Goal: Transaction & Acquisition: Purchase product/service

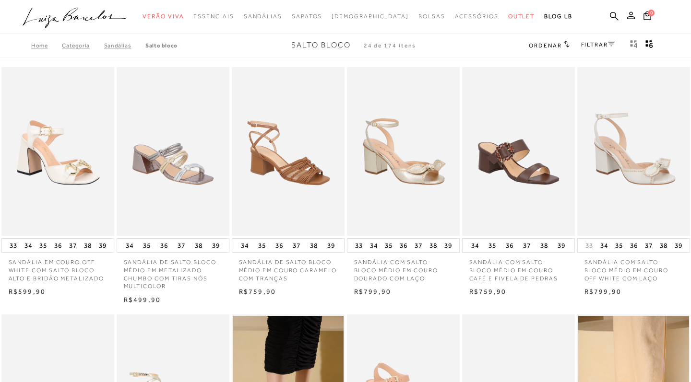
click at [591, 45] on link "FILTRAR" at bounding box center [598, 44] width 34 height 7
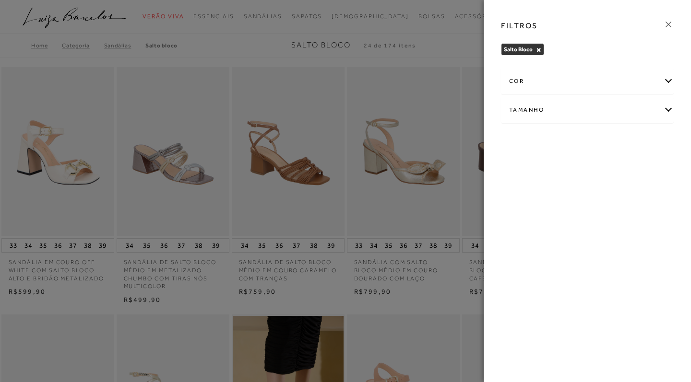
click at [538, 111] on div "Tamanho" at bounding box center [587, 109] width 172 height 25
click at [623, 144] on span "37" at bounding box center [624, 140] width 14 height 7
click at [623, 144] on input "37" at bounding box center [620, 143] width 10 height 10
checkbox input "true"
click at [580, 82] on div "cor" at bounding box center [587, 81] width 172 height 25
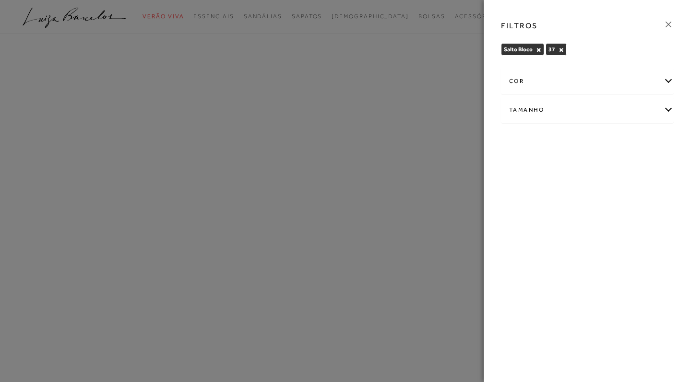
click at [587, 83] on div "cor" at bounding box center [587, 81] width 172 height 25
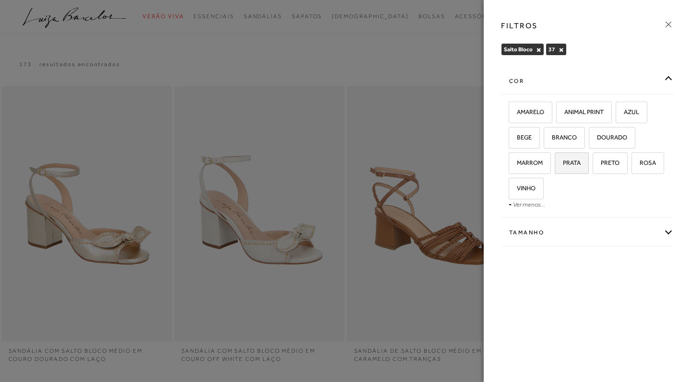
click at [569, 166] on span "PRATA" at bounding box center [568, 162] width 25 height 7
click at [563, 166] on input "PRATA" at bounding box center [558, 165] width 10 height 10
checkbox input "true"
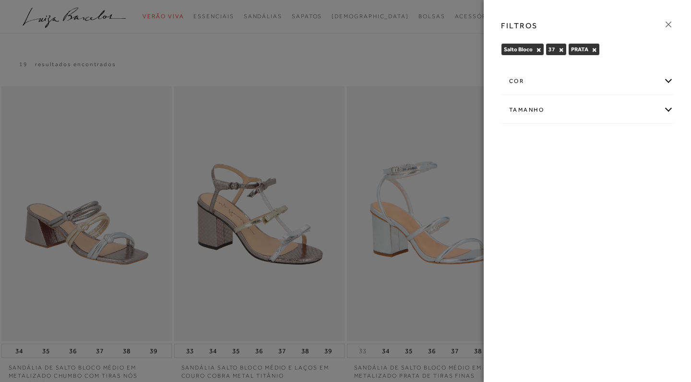
click at [580, 79] on div "cor" at bounding box center [587, 81] width 172 height 25
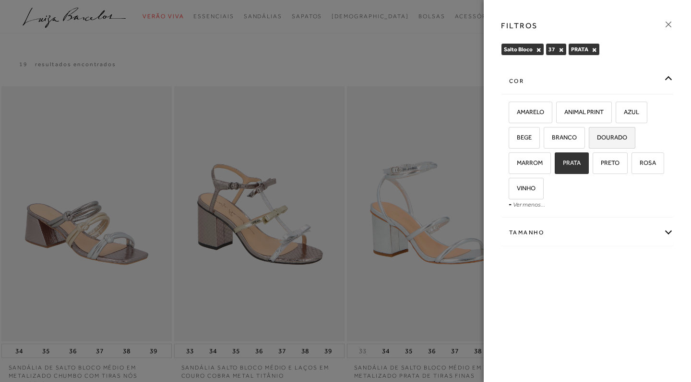
click at [604, 141] on span "DOURADO" at bounding box center [608, 137] width 37 height 7
click at [597, 141] on input "DOURADO" at bounding box center [592, 139] width 10 height 10
checkbox input "true"
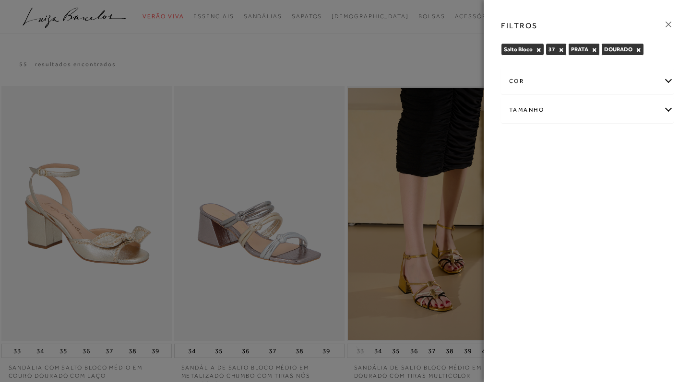
click at [670, 24] on icon at bounding box center [668, 24] width 11 height 11
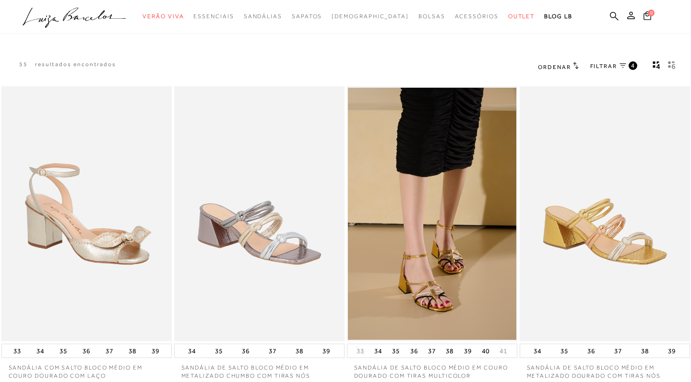
click at [565, 69] on span "Ordenar" at bounding box center [554, 67] width 33 height 7
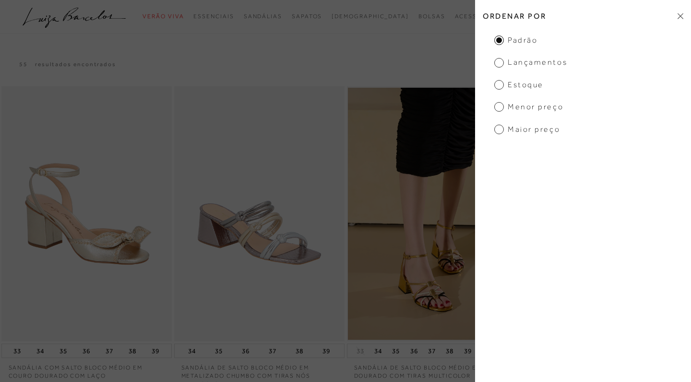
click at [510, 102] on span "Menor Preço" at bounding box center [528, 107] width 69 height 11
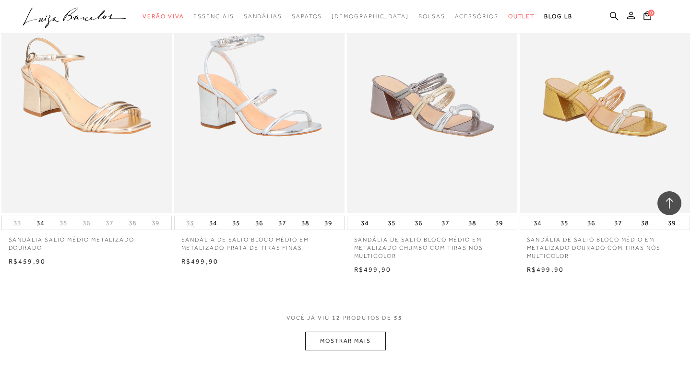
scroll to position [766, 0]
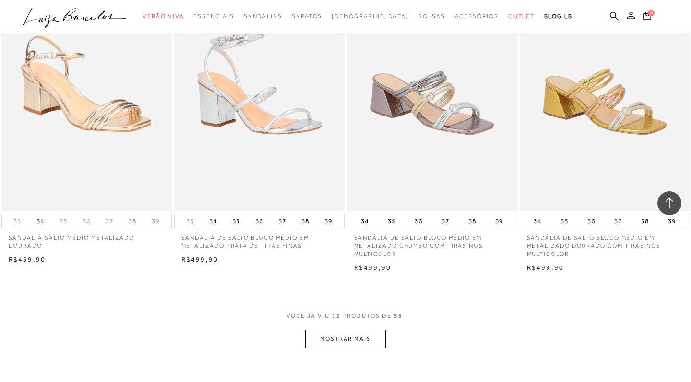
click at [368, 334] on button "MOSTRAR MAIS" at bounding box center [345, 339] width 81 height 19
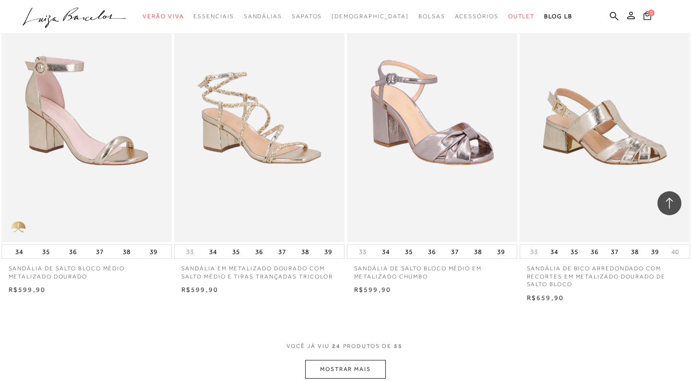
scroll to position [1712, 0]
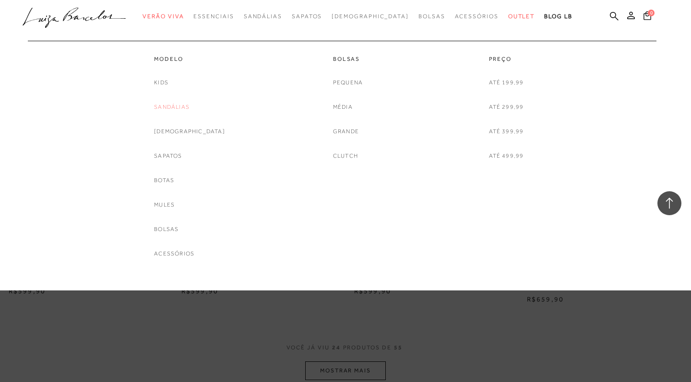
click at [187, 107] on link "Sandálias" at bounding box center [172, 107] width 36 height 10
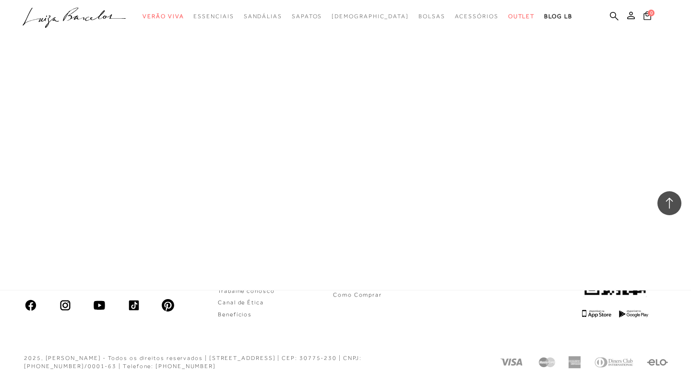
scroll to position [485, 0]
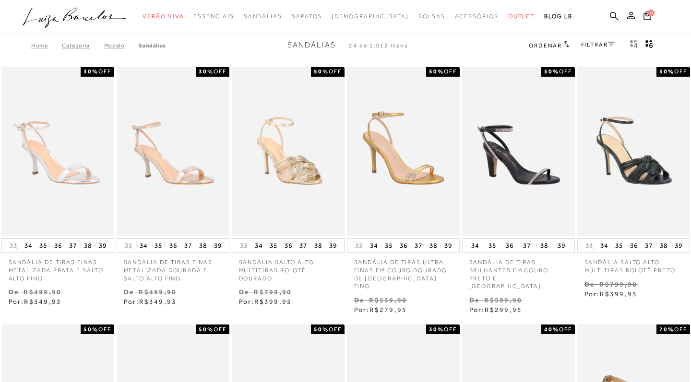
click at [588, 44] on link "FILTRAR" at bounding box center [598, 44] width 34 height 7
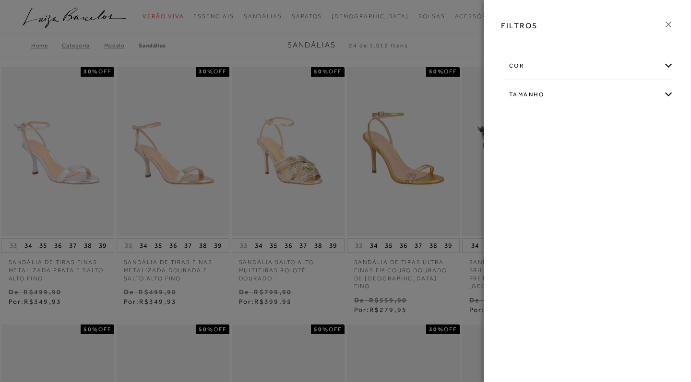
click at [582, 60] on div "cor" at bounding box center [587, 65] width 172 height 25
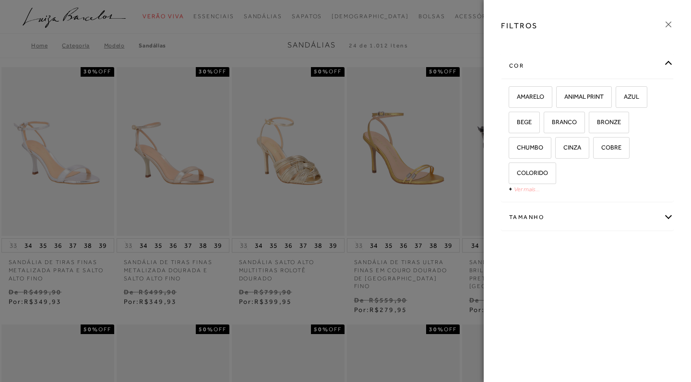
click at [519, 187] on link "Ver mais..." at bounding box center [527, 189] width 26 height 7
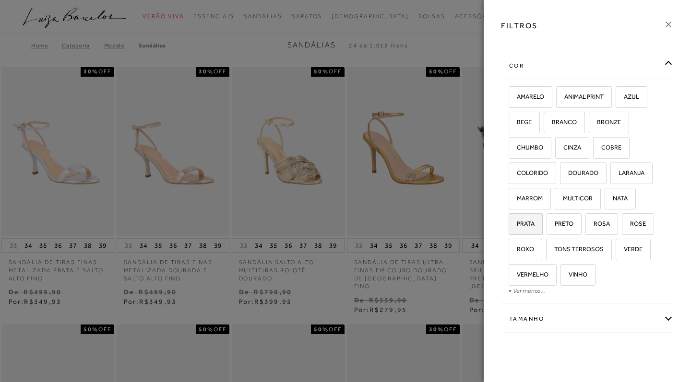
click at [528, 222] on span "PRATA" at bounding box center [522, 223] width 25 height 7
click at [517, 222] on input "PRATA" at bounding box center [512, 226] width 10 height 10
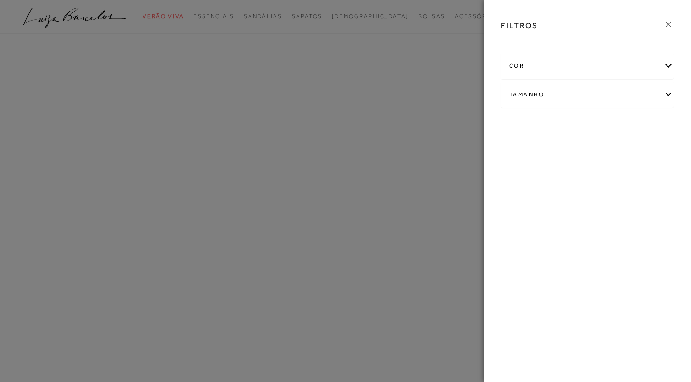
click at [590, 176] on div "FILTROS cor AMARELO AZUL" at bounding box center [587, 191] width 207 height 382
click at [595, 81] on div "cor" at bounding box center [587, 81] width 172 height 25
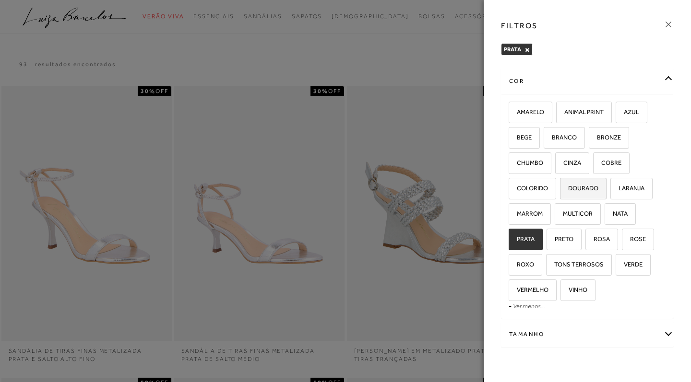
click at [579, 185] on span "DOURADO" at bounding box center [579, 188] width 37 height 7
click at [568, 185] on input "DOURADO" at bounding box center [563, 190] width 10 height 10
checkbox input "true"
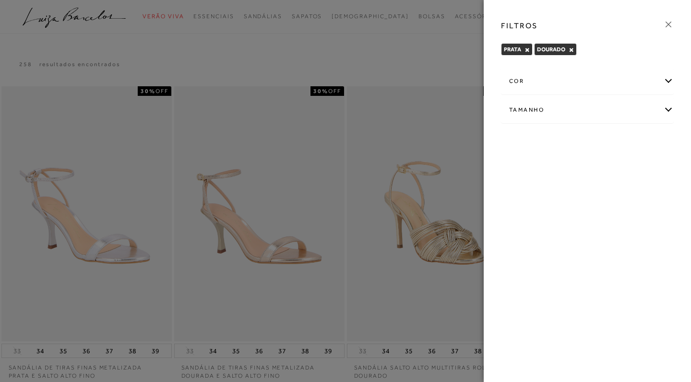
click at [607, 109] on div "Tamanho" at bounding box center [587, 109] width 172 height 25
click at [622, 142] on span "37" at bounding box center [624, 140] width 14 height 7
click at [622, 142] on input "37" at bounding box center [620, 143] width 10 height 10
checkbox input "true"
click at [670, 22] on icon at bounding box center [668, 24] width 11 height 11
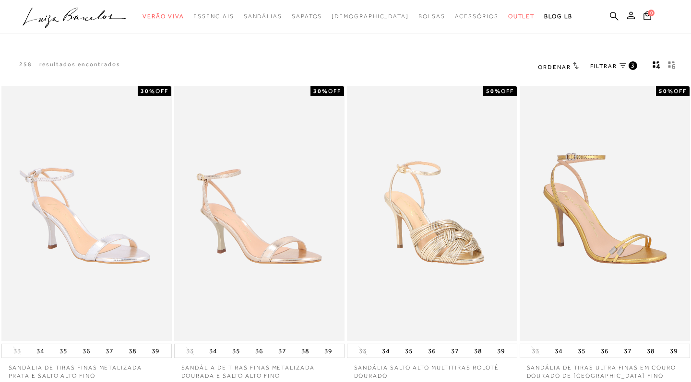
click at [547, 66] on span "Ordenar" at bounding box center [554, 67] width 33 height 7
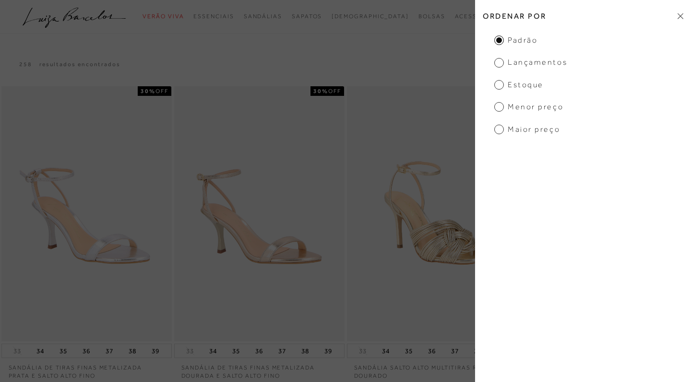
click at [516, 106] on span "Menor Preço" at bounding box center [528, 107] width 69 height 11
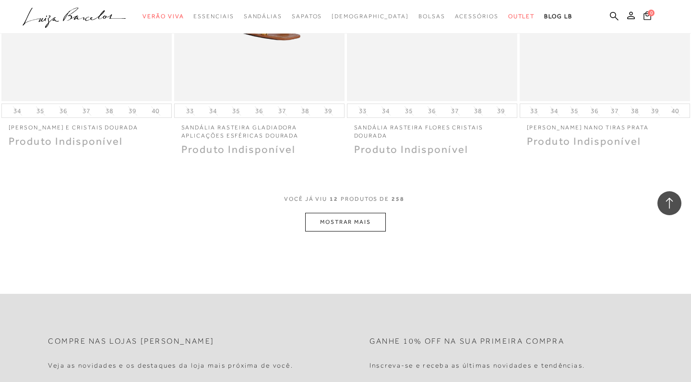
scroll to position [891, 0]
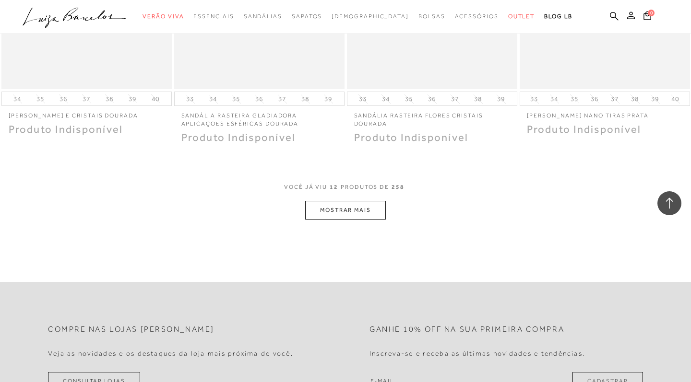
click at [352, 209] on button "MOSTRAR MAIS" at bounding box center [345, 210] width 81 height 19
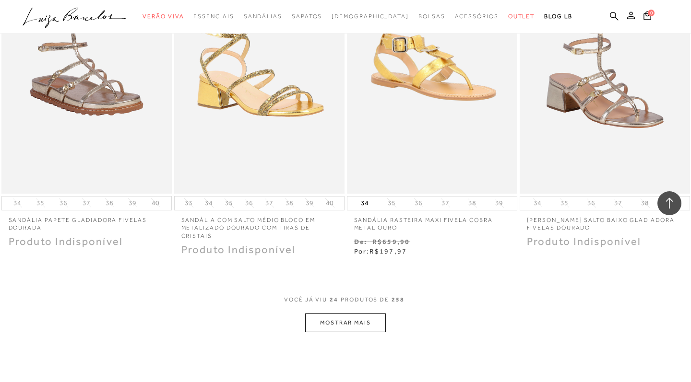
scroll to position [1754, 0]
click at [343, 321] on button "MOSTRAR MAIS" at bounding box center [345, 323] width 81 height 19
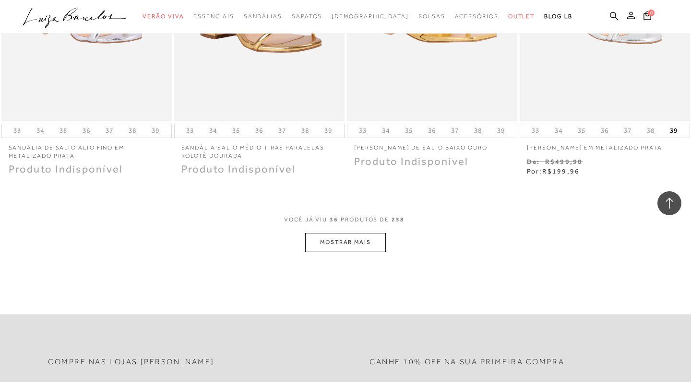
scroll to position [2836, 0]
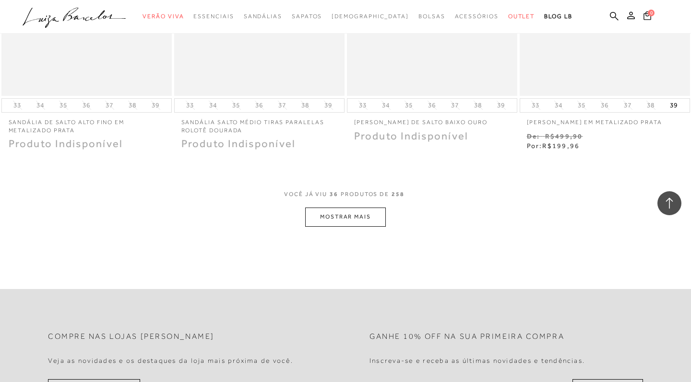
click at [344, 214] on button "MOSTRAR MAIS" at bounding box center [345, 217] width 81 height 19
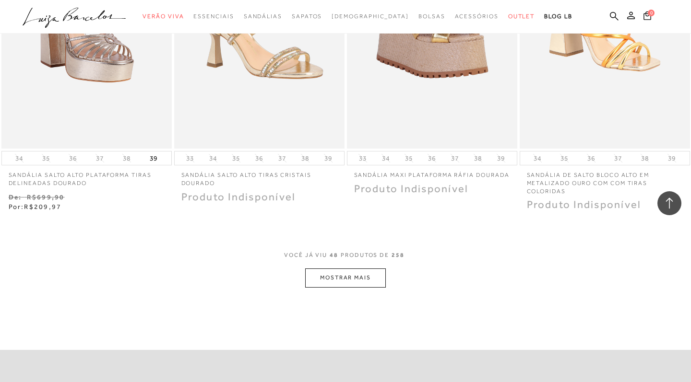
scroll to position [3771, 0]
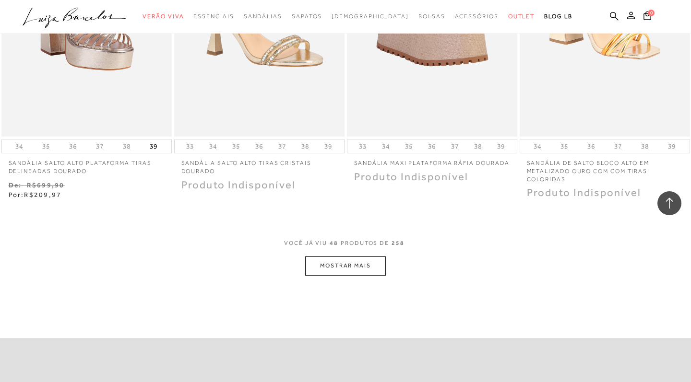
click at [337, 257] on button "MOSTRAR MAIS" at bounding box center [345, 266] width 81 height 19
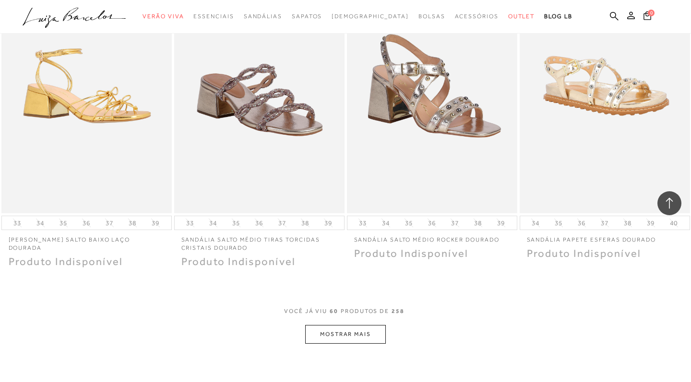
scroll to position [4680, 0]
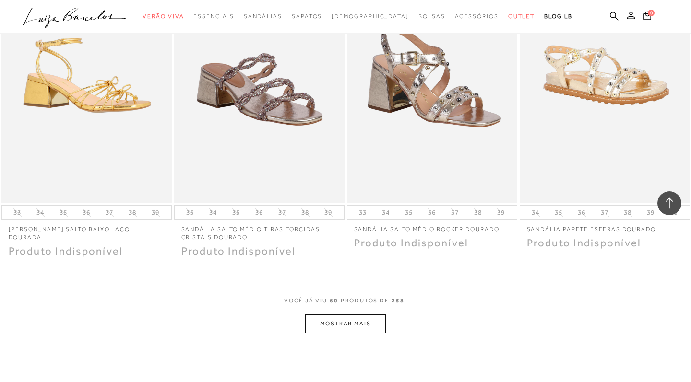
click at [343, 315] on button "MOSTRAR MAIS" at bounding box center [345, 324] width 81 height 19
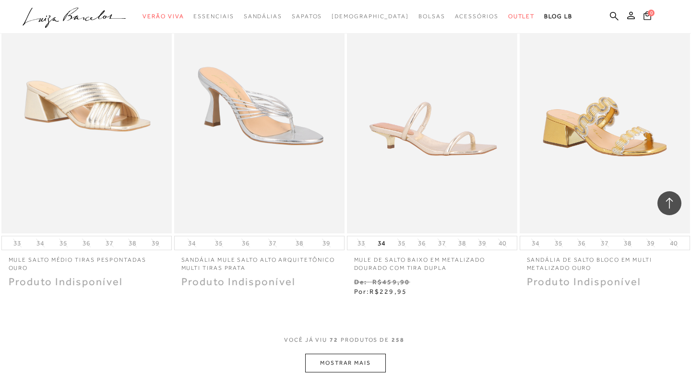
scroll to position [5634, 0]
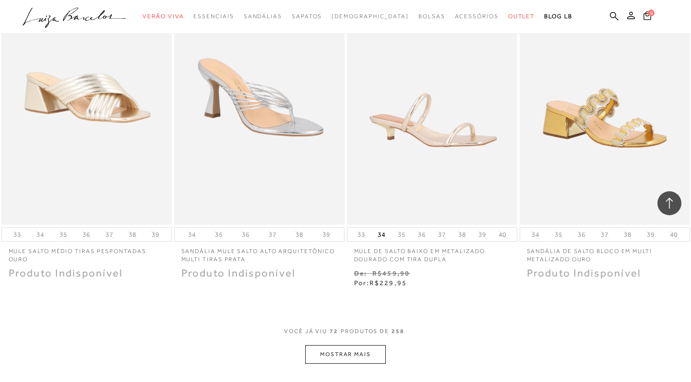
click at [343, 345] on button "MOSTRAR MAIS" at bounding box center [345, 354] width 81 height 19
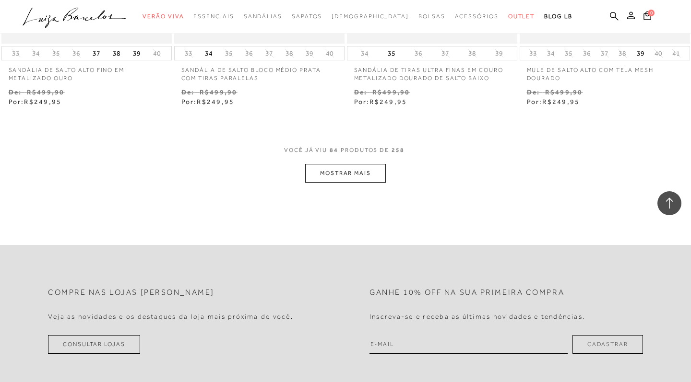
scroll to position [6802, 0]
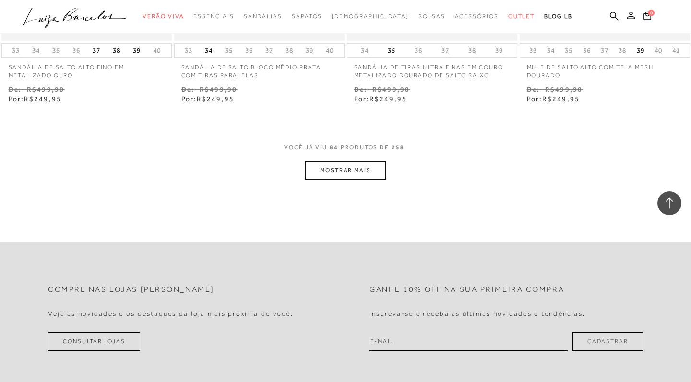
click at [349, 161] on button "MOSTRAR MAIS" at bounding box center [345, 170] width 81 height 19
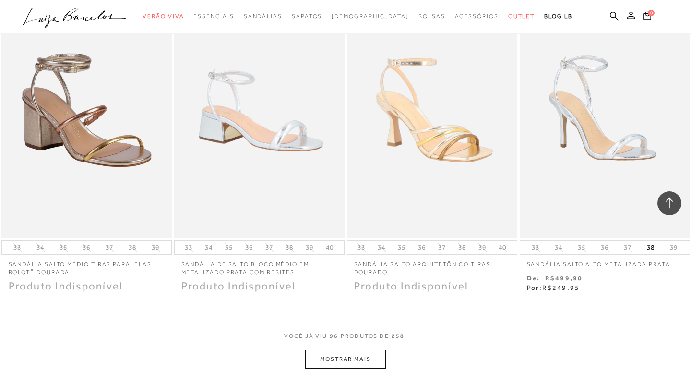
scroll to position [7597, 0]
click at [343, 350] on button "MOSTRAR MAIS" at bounding box center [345, 359] width 81 height 19
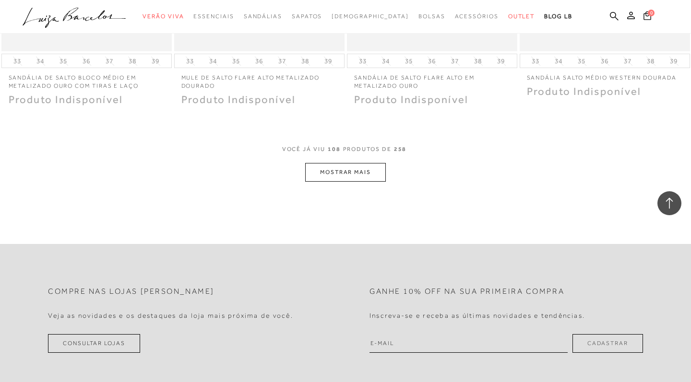
scroll to position [8783, 0]
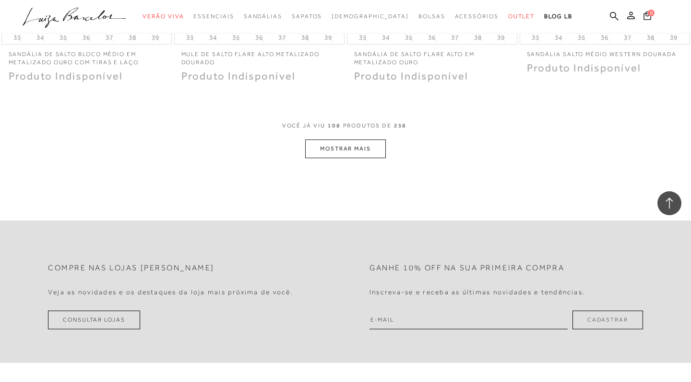
click at [343, 140] on button "MOSTRAR MAIS" at bounding box center [345, 149] width 81 height 19
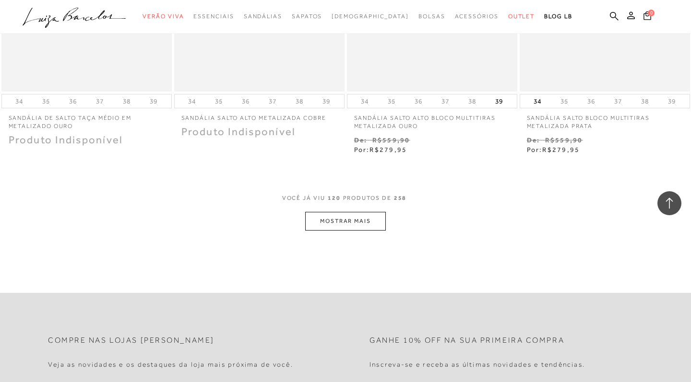
scroll to position [9699, 0]
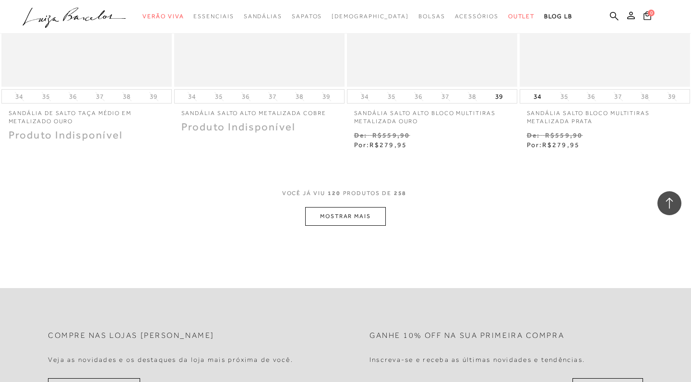
click at [344, 207] on button "MOSTRAR MAIS" at bounding box center [345, 216] width 81 height 19
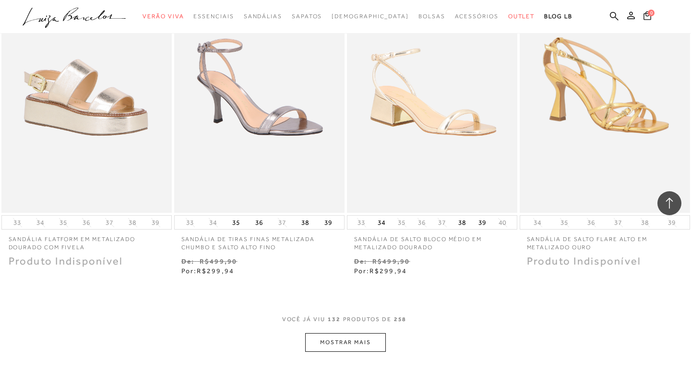
scroll to position [10650, 0]
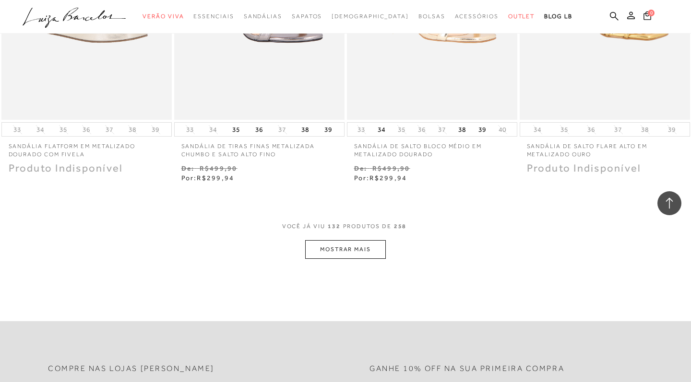
click at [343, 240] on button "MOSTRAR MAIS" at bounding box center [345, 249] width 81 height 19
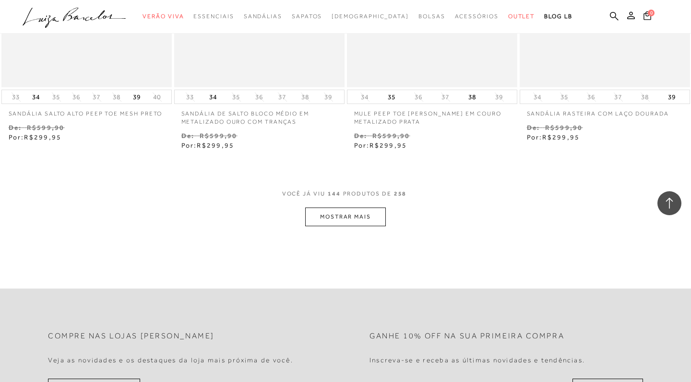
scroll to position [11663, 0]
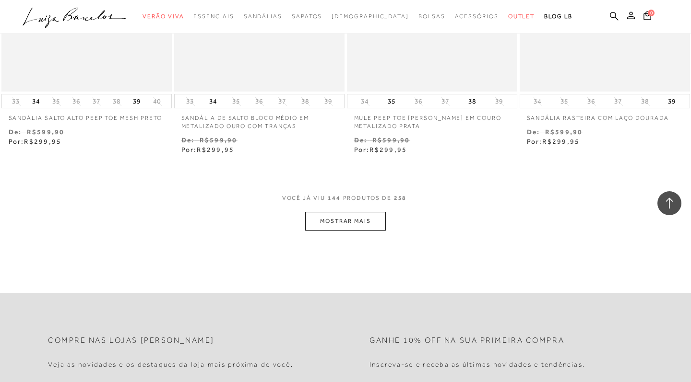
click at [339, 212] on button "MOSTRAR MAIS" at bounding box center [345, 221] width 81 height 19
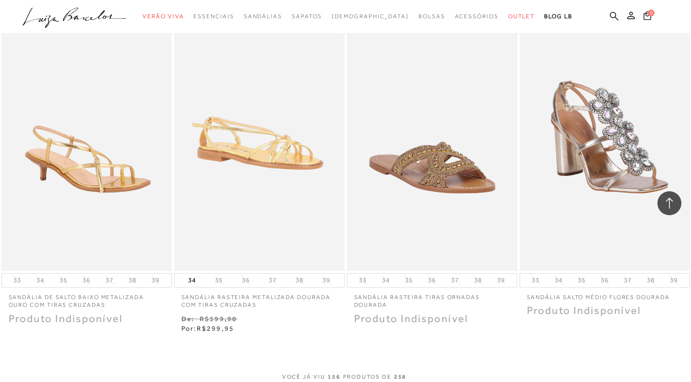
scroll to position [12476, 0]
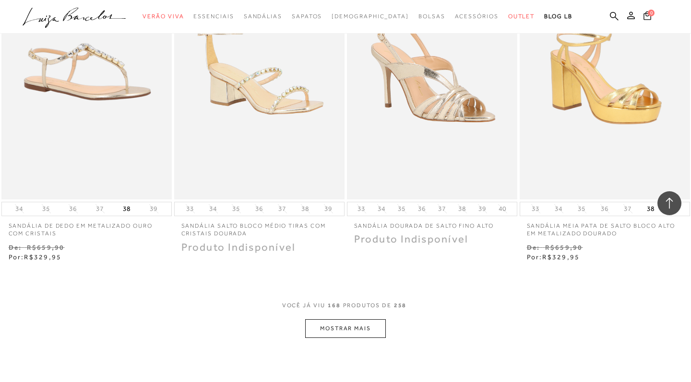
scroll to position [13528, 0]
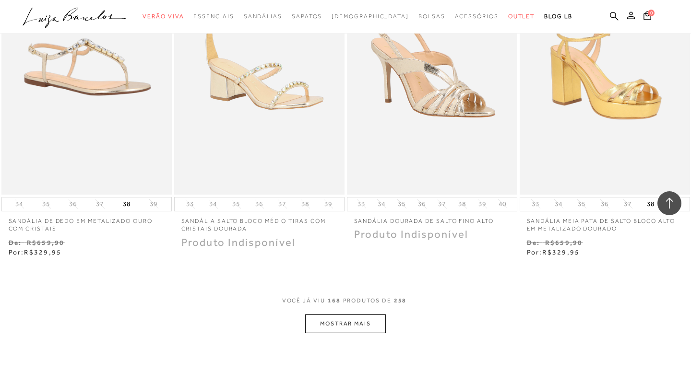
click at [344, 315] on button "MOSTRAR MAIS" at bounding box center [345, 324] width 81 height 19
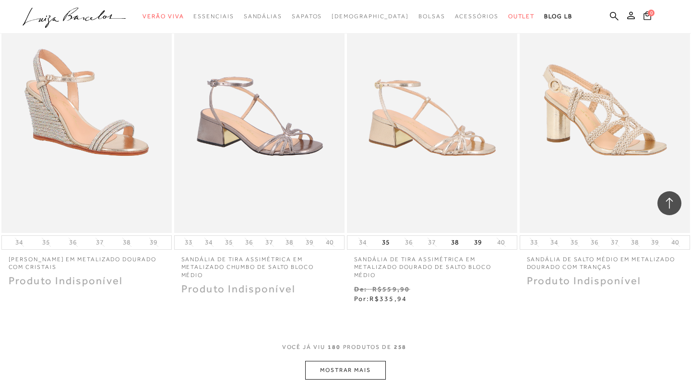
scroll to position [14650, 0]
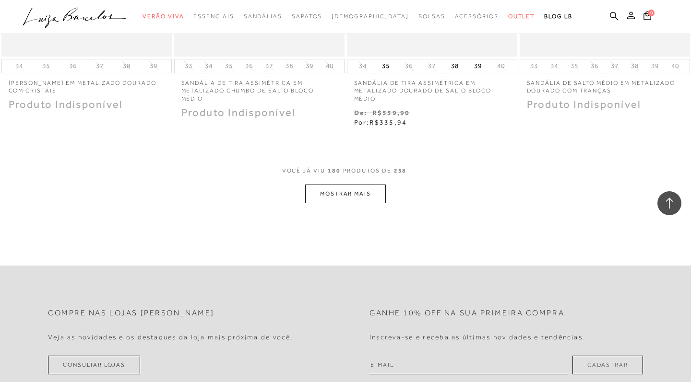
click at [352, 185] on button "MOSTRAR MAIS" at bounding box center [345, 194] width 81 height 19
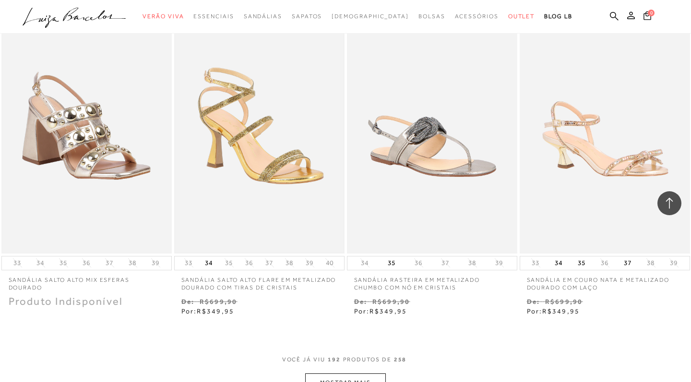
scroll to position [15461, 0]
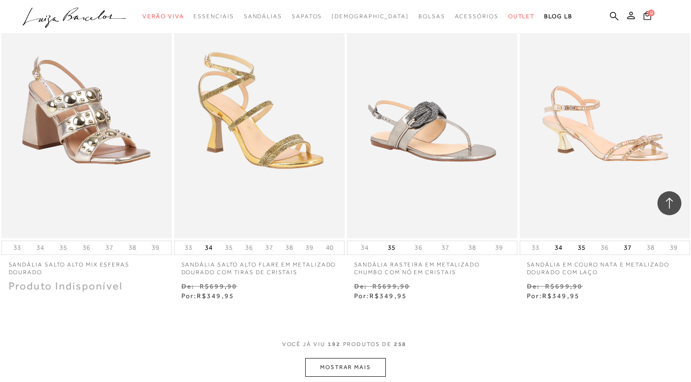
click at [340, 358] on button "MOSTRAR MAIS" at bounding box center [345, 367] width 81 height 19
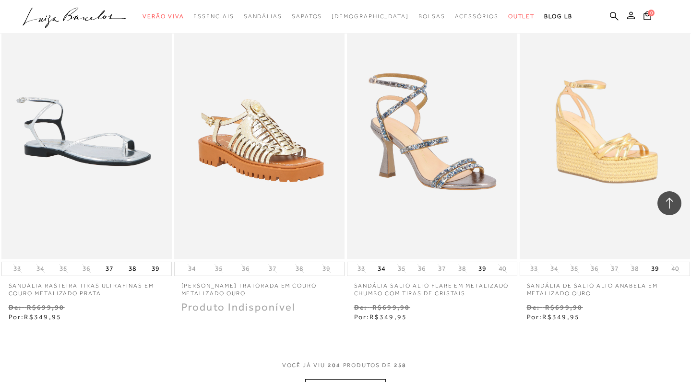
scroll to position [16549, 0]
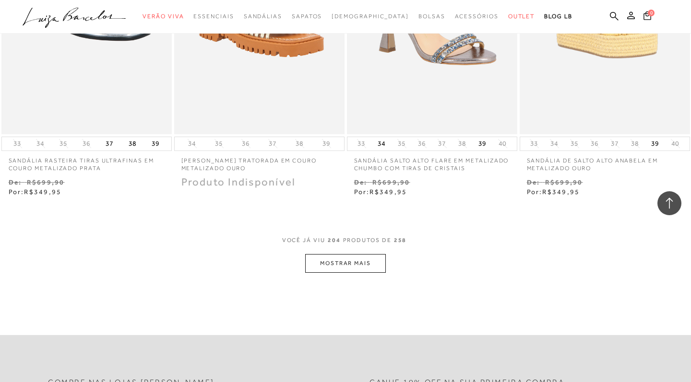
click at [338, 254] on button "MOSTRAR MAIS" at bounding box center [345, 263] width 81 height 19
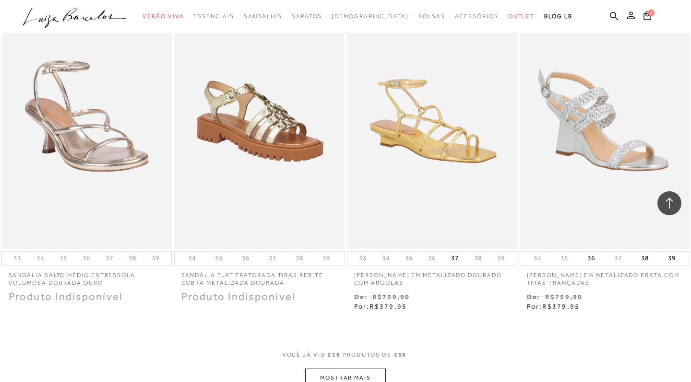
scroll to position [17431, 0]
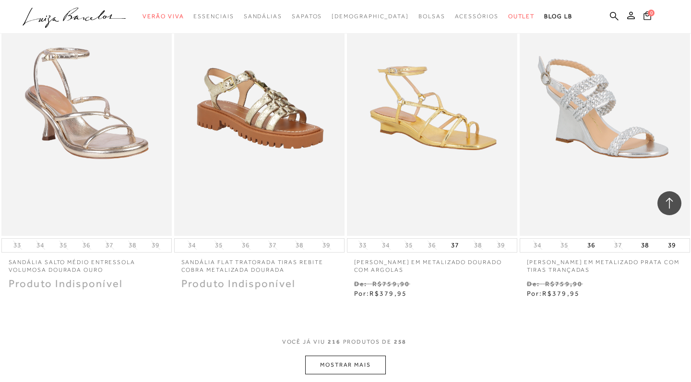
click at [344, 356] on button "MOSTRAR MAIS" at bounding box center [345, 365] width 81 height 19
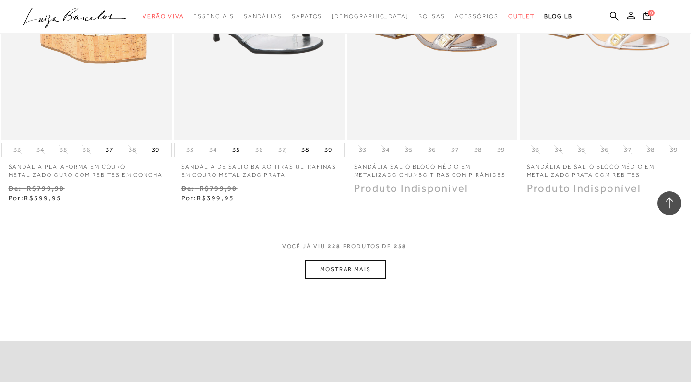
scroll to position [18530, 0]
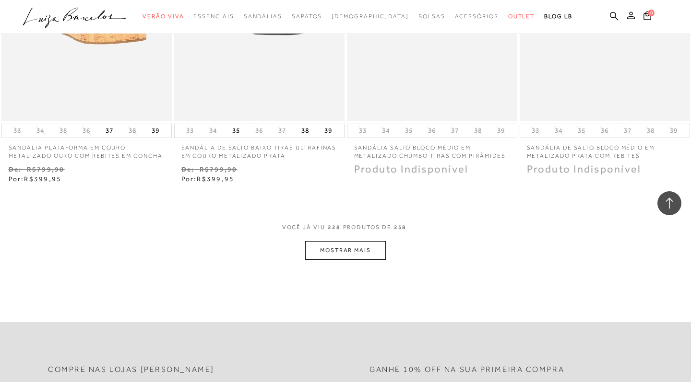
click at [346, 241] on button "MOSTRAR MAIS" at bounding box center [345, 250] width 81 height 19
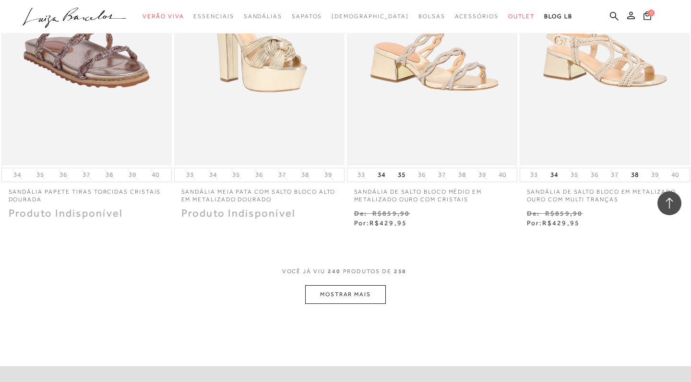
scroll to position [19502, 0]
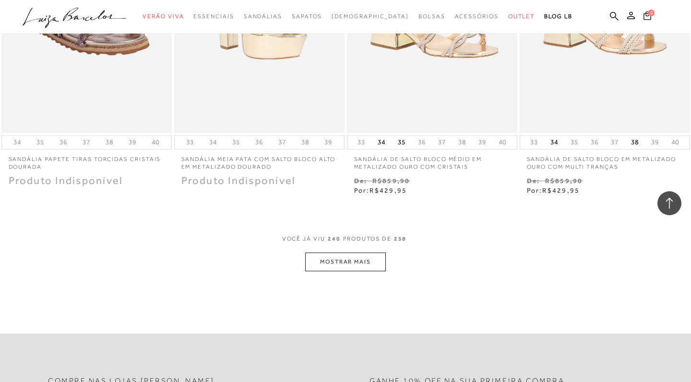
click at [340, 253] on button "MOSTRAR MAIS" at bounding box center [345, 262] width 81 height 19
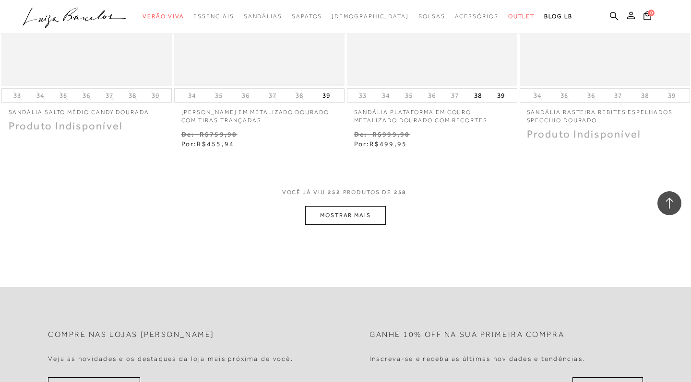
scroll to position [20542, 0]
click at [346, 205] on button "MOSTRAR MAIS" at bounding box center [345, 214] width 81 height 19
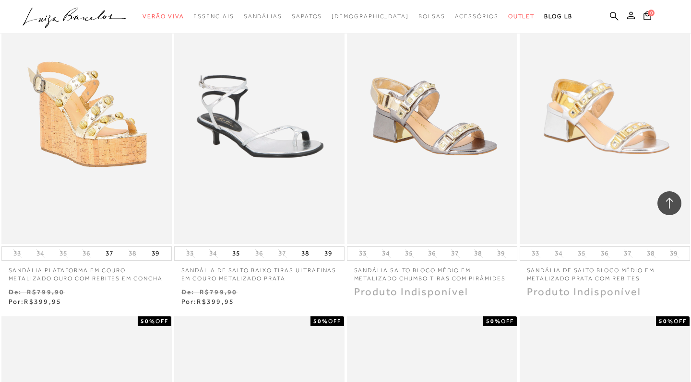
scroll to position [16901, 0]
